Goal: Check status: Check status

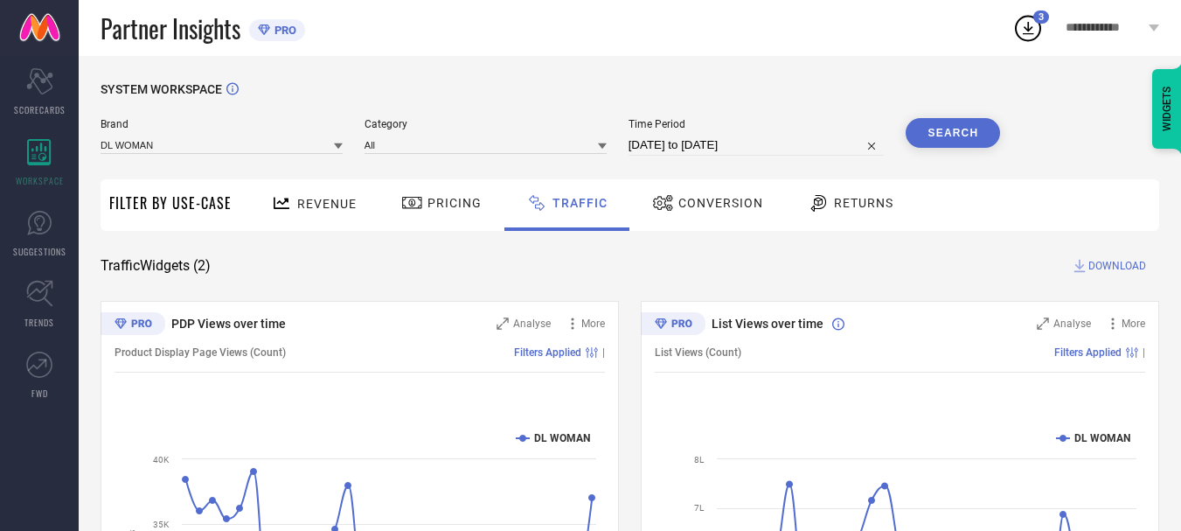
drag, startPoint x: 0, startPoint y: 484, endPoint x: 400, endPoint y: 264, distance: 456.3
click at [400, 264] on div "Traffic Widgets ( 2 ) DOWNLOAD" at bounding box center [630, 265] width 1059 height 17
click at [41, 157] on icon at bounding box center [39, 152] width 24 height 26
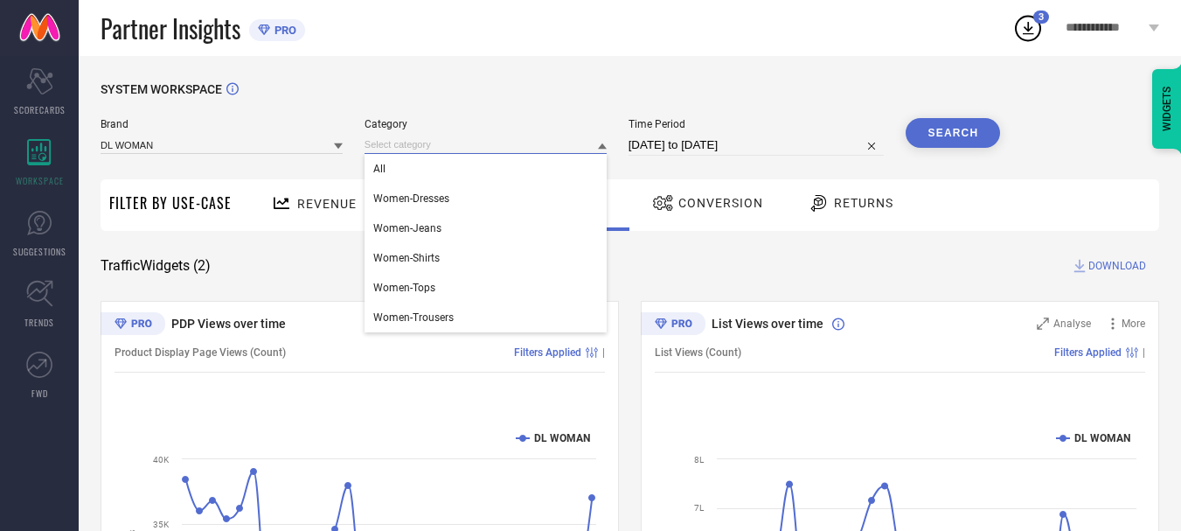
click at [421, 154] on input at bounding box center [486, 145] width 242 height 18
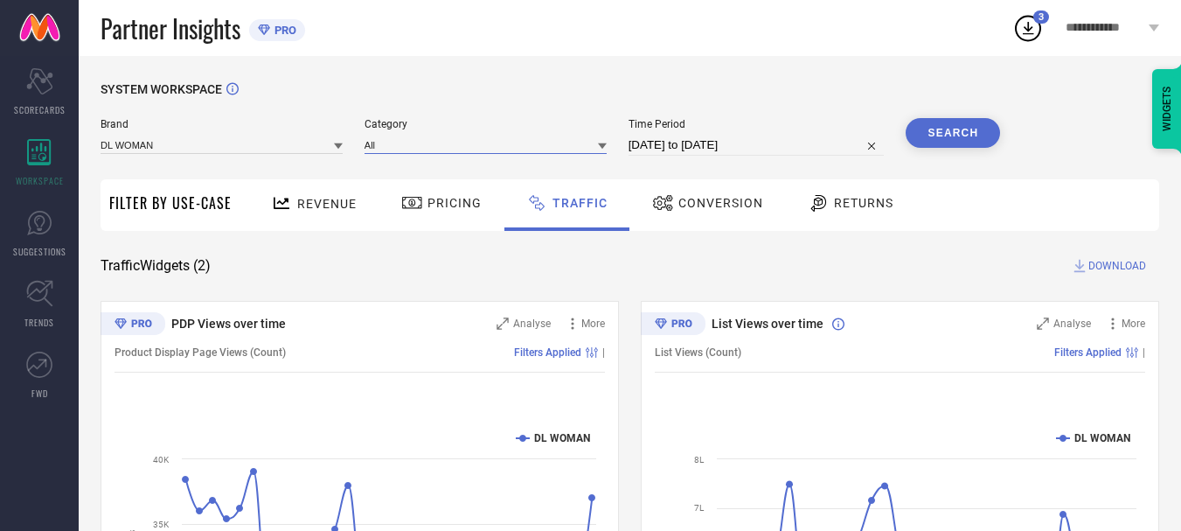
click at [421, 154] on input at bounding box center [486, 145] width 242 height 18
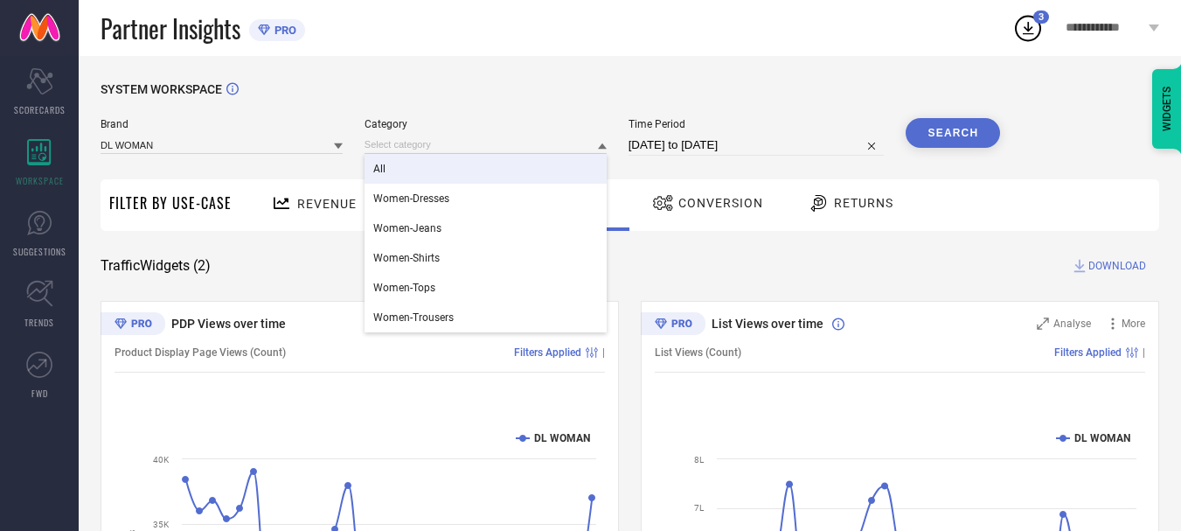
click at [528, 178] on div "All" at bounding box center [486, 169] width 242 height 30
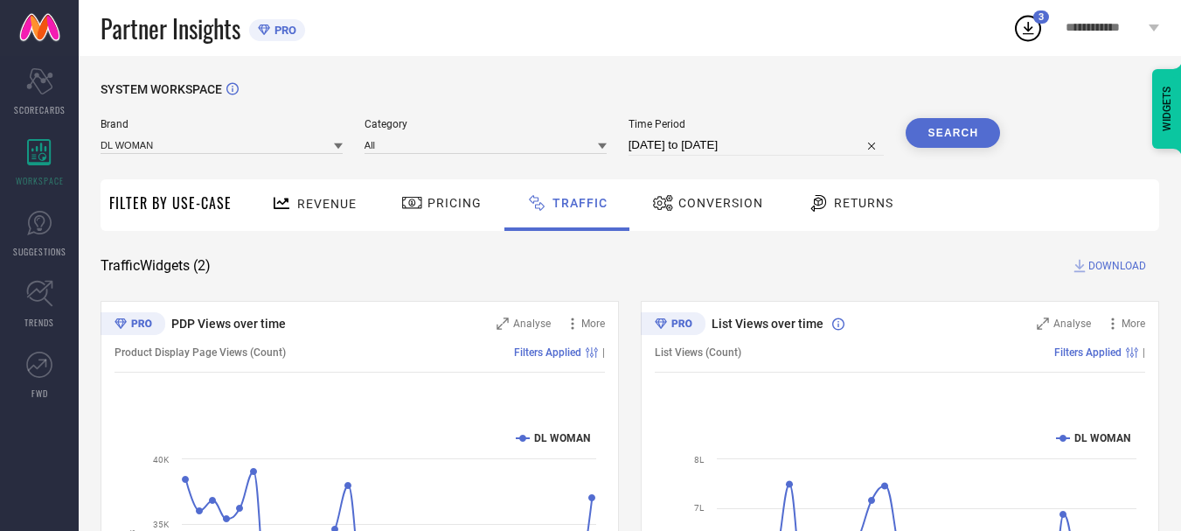
select select "6"
select select "2025"
select select "7"
select select "2025"
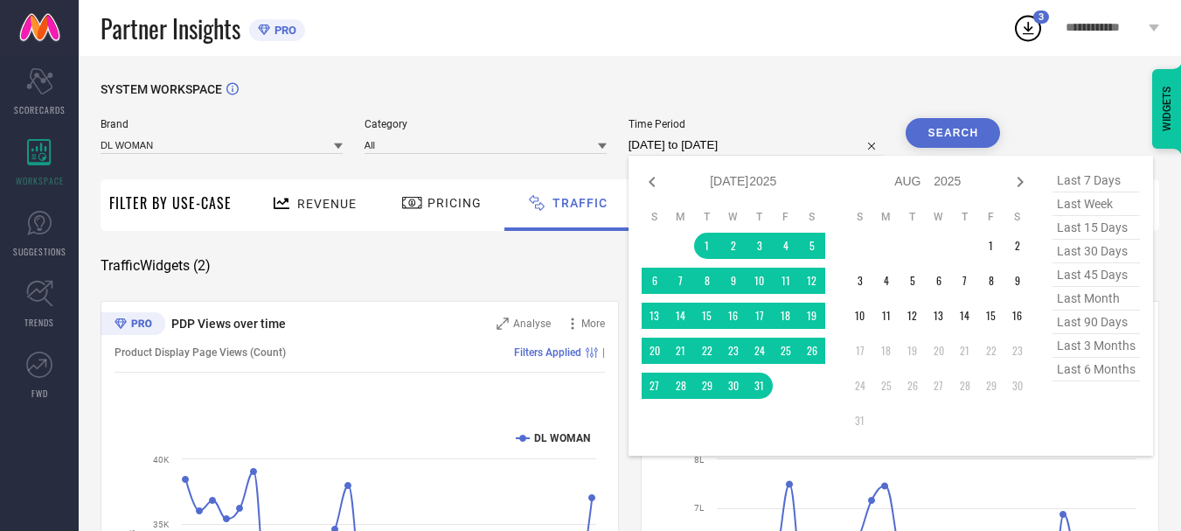
click at [733, 139] on input "[DATE] to [DATE]" at bounding box center [757, 145] width 256 height 21
click at [658, 191] on icon at bounding box center [652, 181] width 21 height 21
select select "5"
select select "2025"
select select "6"
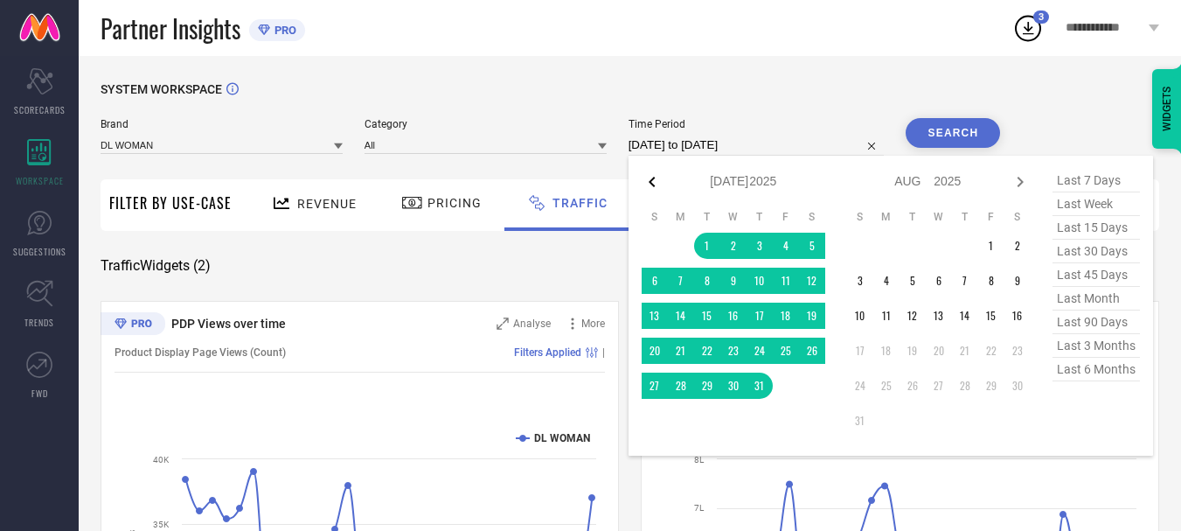
select select "2025"
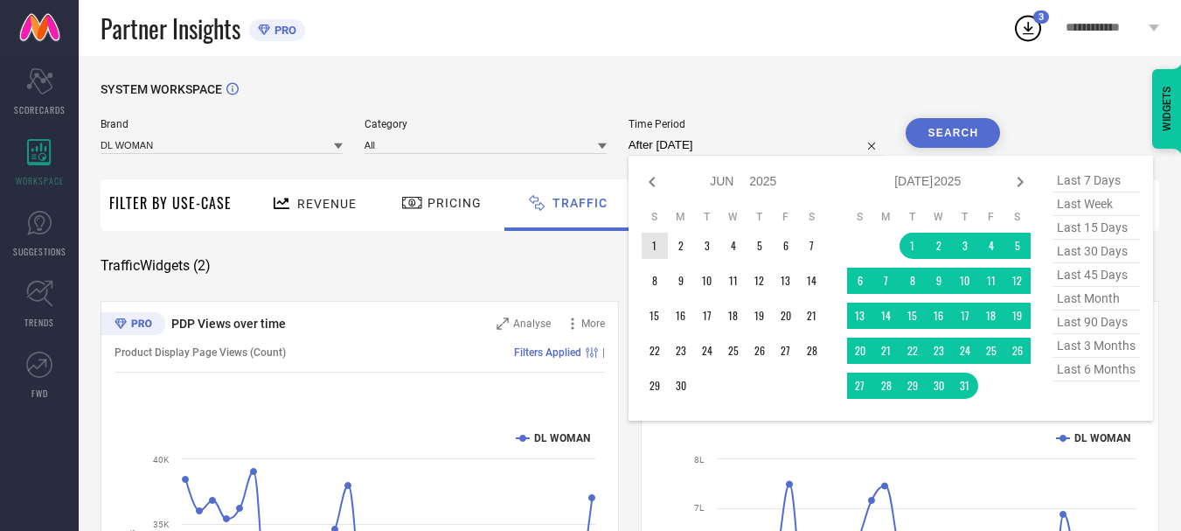
click at [662, 240] on td "1" at bounding box center [655, 246] width 26 height 26
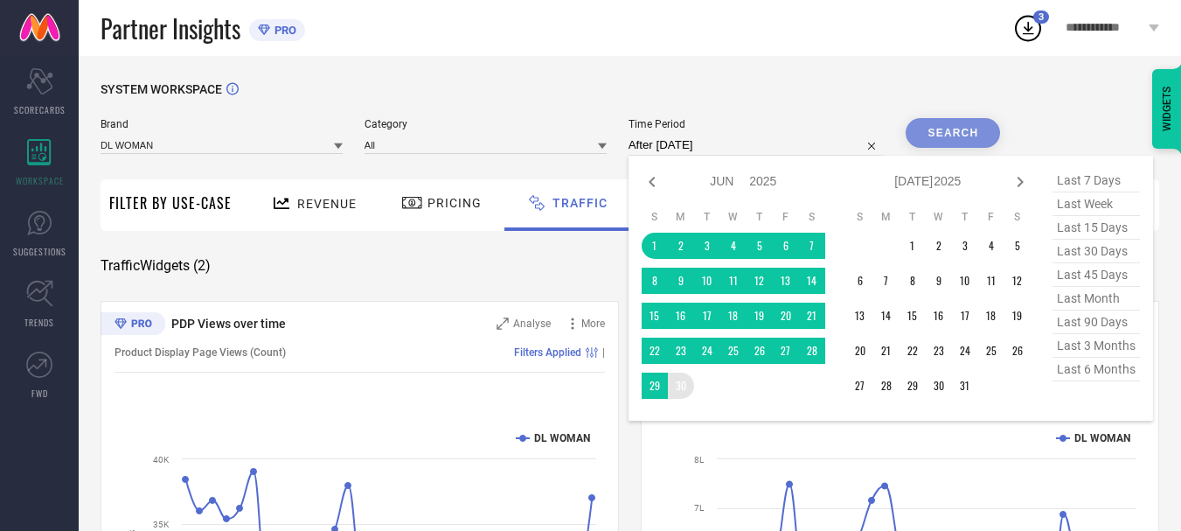
type input "[DATE] to [DATE]"
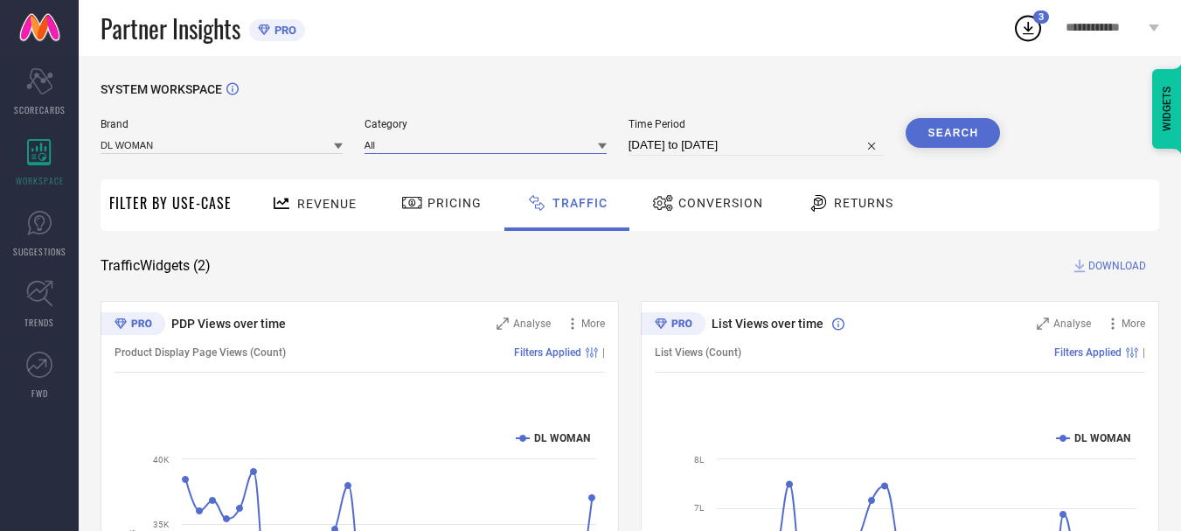
click at [386, 145] on input at bounding box center [486, 145] width 242 height 18
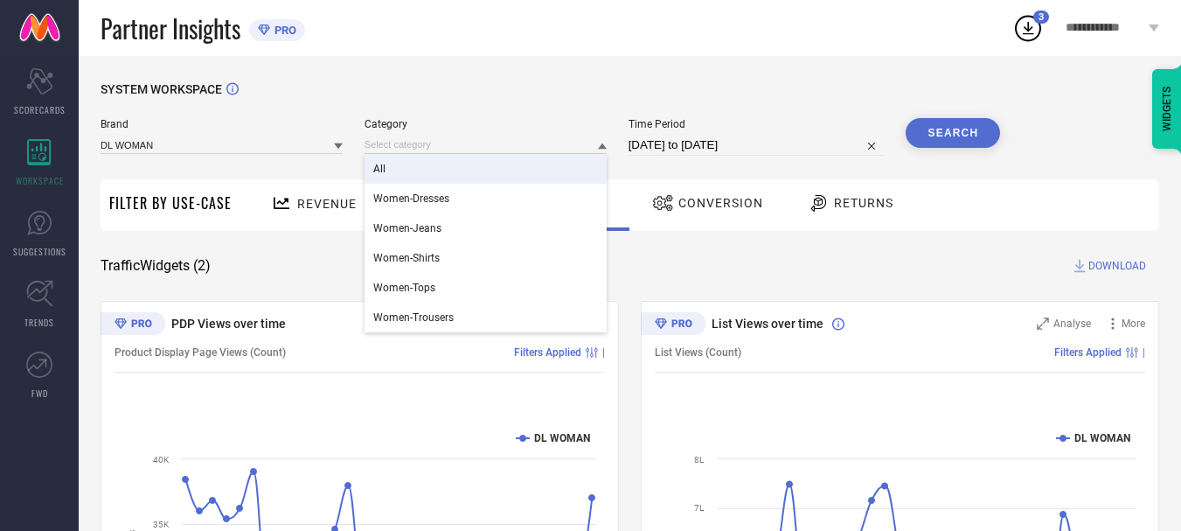
click at [398, 166] on div "All" at bounding box center [486, 169] width 242 height 30
click at [397, 146] on input at bounding box center [486, 145] width 242 height 18
click at [397, 161] on div "All" at bounding box center [486, 169] width 242 height 30
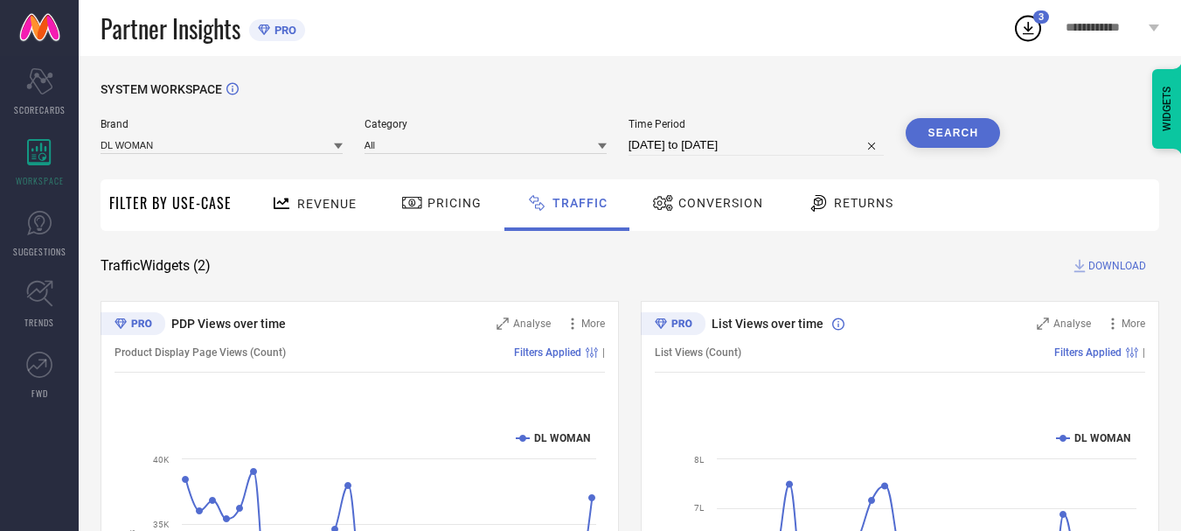
click at [632, 150] on input "[DATE] to [DATE]" at bounding box center [757, 145] width 256 height 21
select select "5"
select select "2025"
select select "6"
select select "2025"
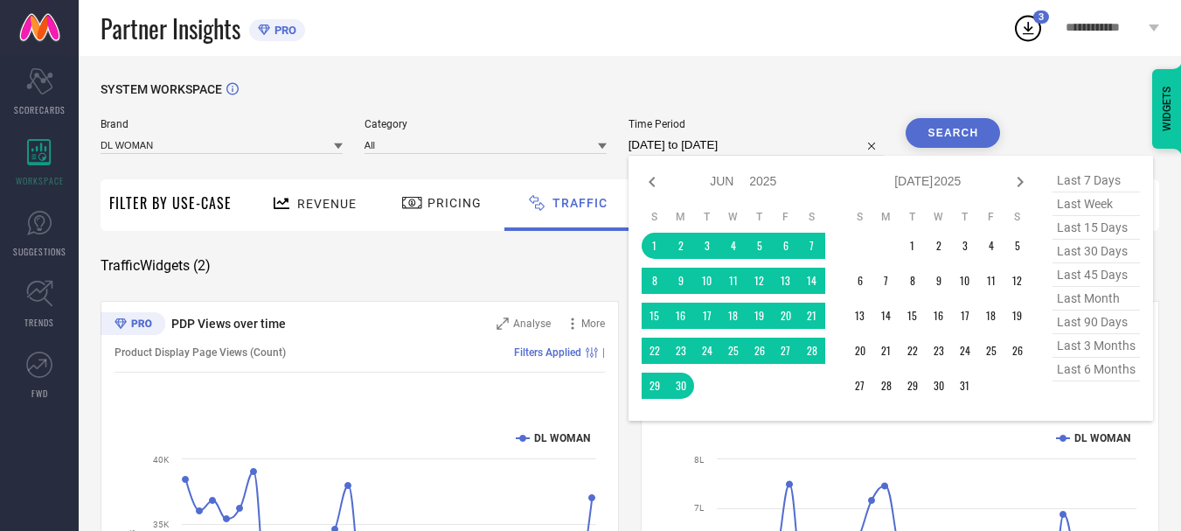
click at [1177, 201] on div "SYSTEM WORKSPACE Brand DL WOMAN Category All Time Period [DATE] to [DATE] Jan F…" at bounding box center [630, 410] width 1103 height 708
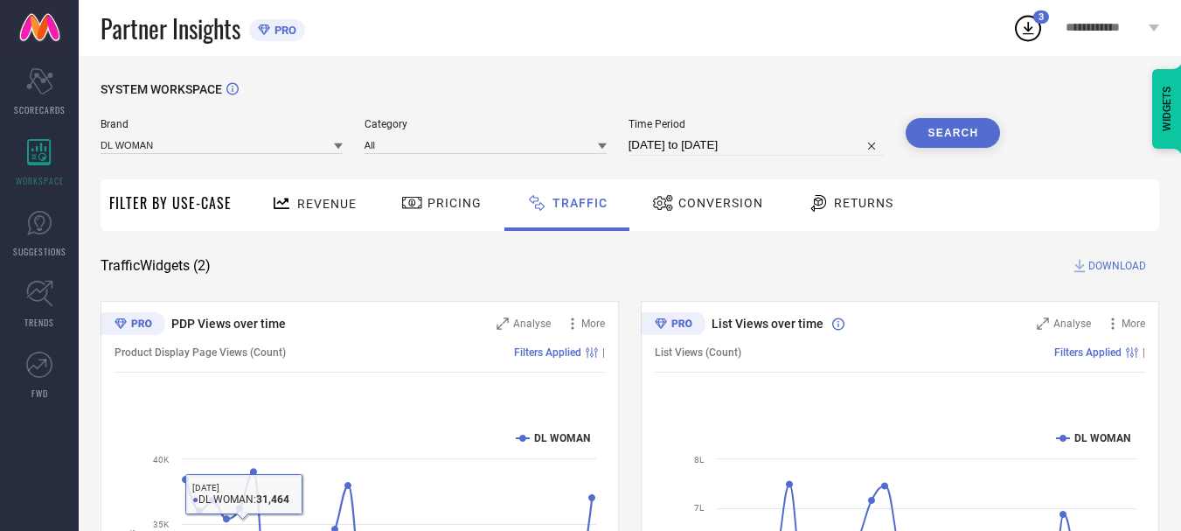
scroll to position [15, 0]
